Goal: Task Accomplishment & Management: Manage account settings

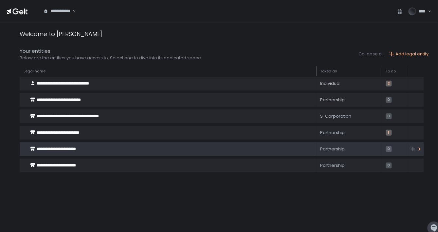
click at [31, 147] on icon at bounding box center [32, 149] width 5 height 4
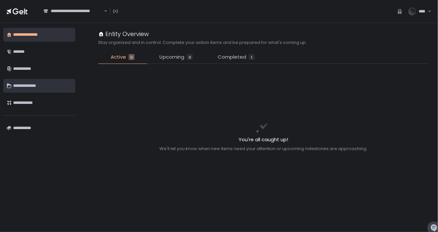
click at [30, 85] on div "**********" at bounding box center [42, 85] width 59 height 11
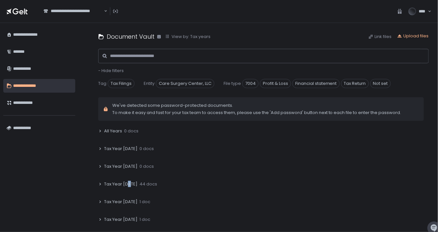
click at [129, 183] on span "Tax Year [DATE]" at bounding box center [120, 184] width 33 height 6
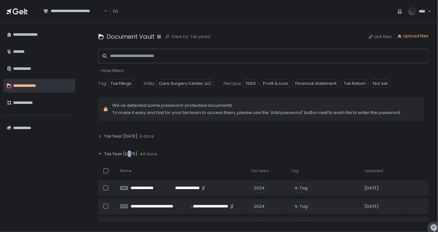
scroll to position [29, 0]
